Goal: Check status: Check status

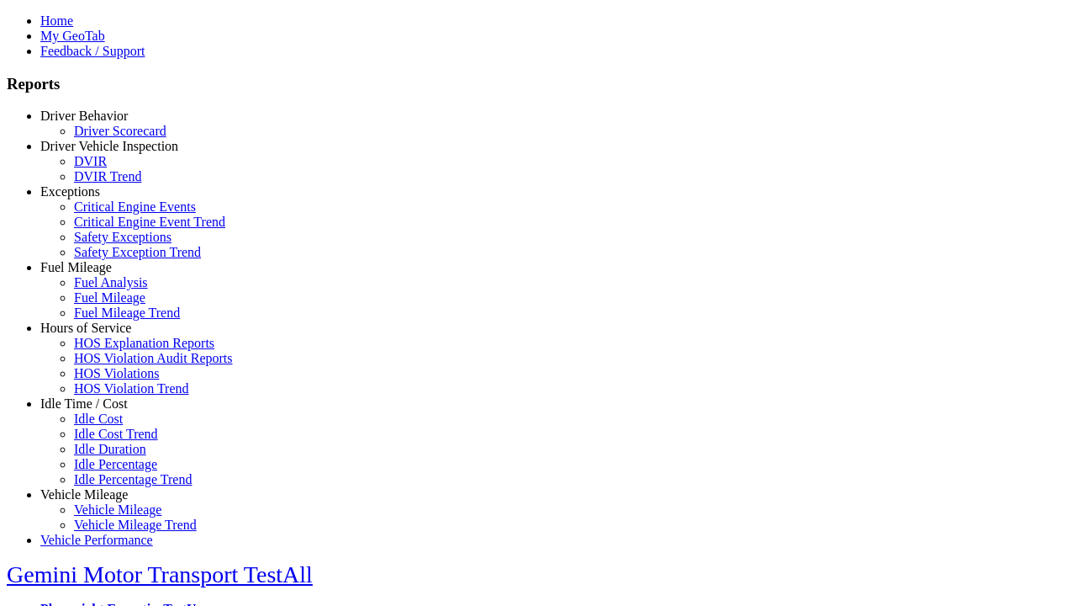
click at [97, 123] on link "Driver Behavior" at bounding box center [83, 115] width 87 height 14
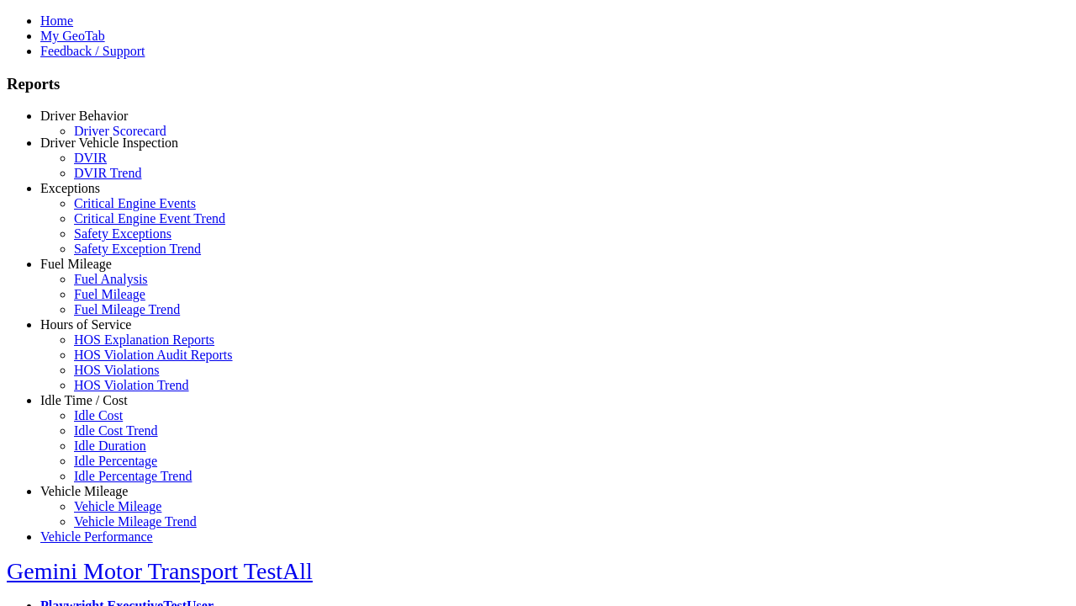
scroll to position [3, 0]
click at [109, 135] on link "Driver Scorecard" at bounding box center [120, 127] width 93 height 14
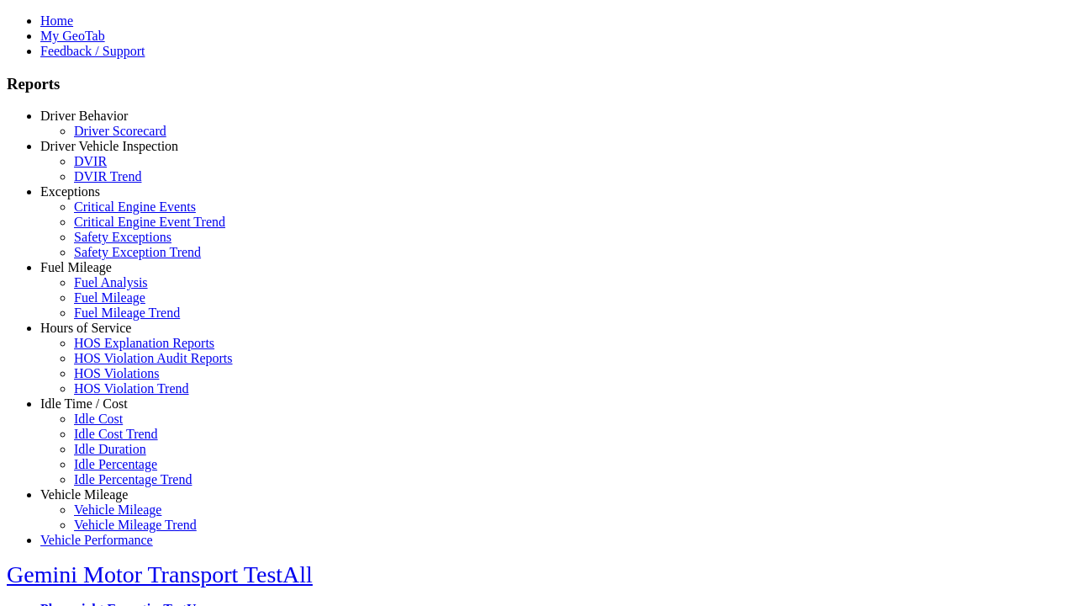
scroll to position [0, 0]
